Goal: Task Accomplishment & Management: Use online tool/utility

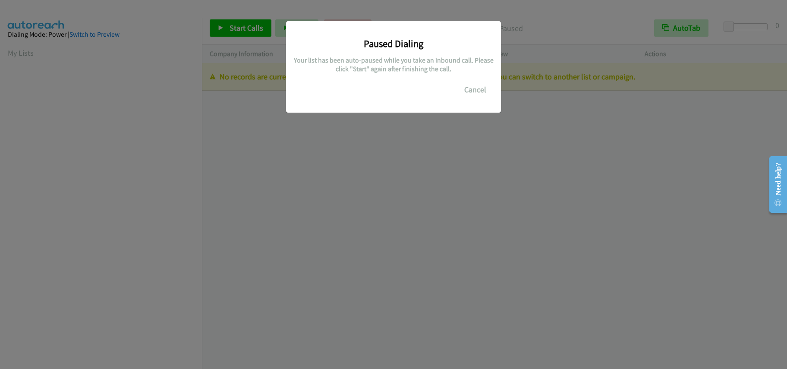
scroll to position [115, 0]
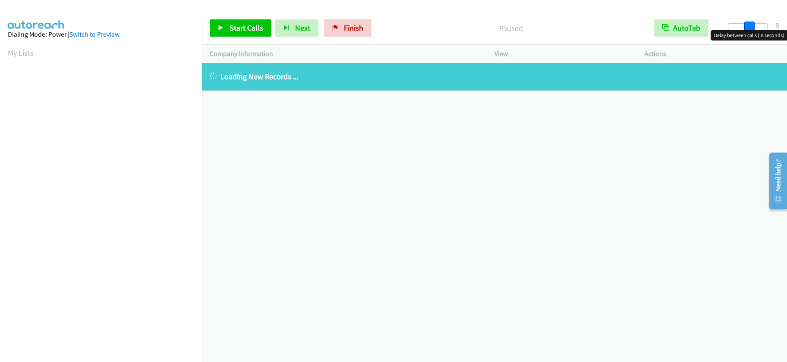
drag, startPoint x: 727, startPoint y: 23, endPoint x: 747, endPoint y: 23, distance: 19.8
click at [747, 23] on span at bounding box center [749, 27] width 10 height 10
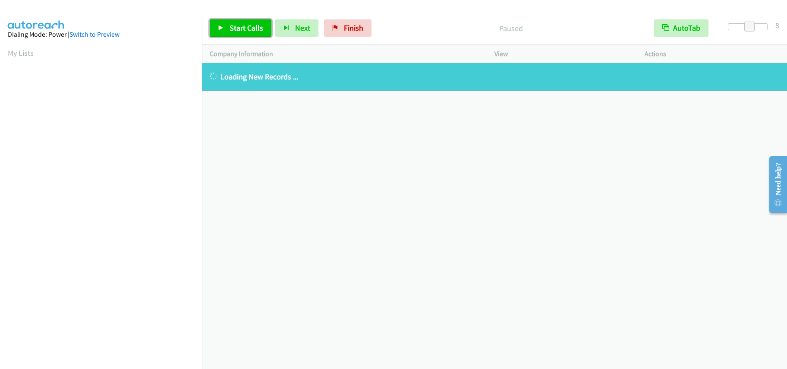
click at [237, 26] on span "Start Calls" at bounding box center [246, 28] width 34 height 10
click at [339, 25] on span "Finish" at bounding box center [339, 28] width 19 height 10
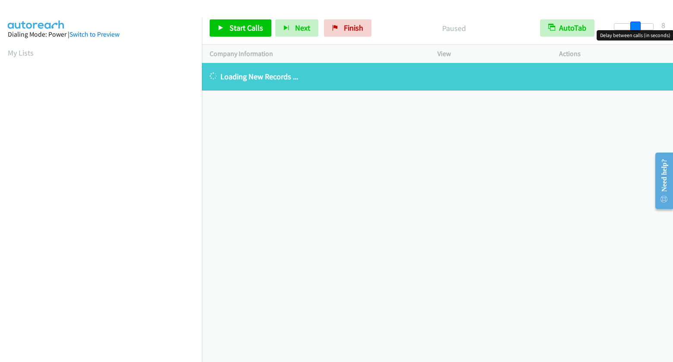
drag, startPoint x: 612, startPoint y: 25, endPoint x: 634, endPoint y: 21, distance: 22.0
click at [634, 22] on span at bounding box center [635, 27] width 10 height 10
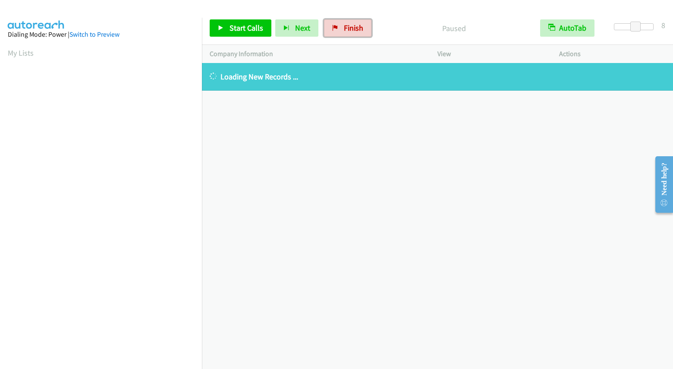
drag, startPoint x: 342, startPoint y: 25, endPoint x: 373, endPoint y: 28, distance: 31.2
click at [344, 25] on span "Finish" at bounding box center [353, 28] width 19 height 10
